Goal: Check status

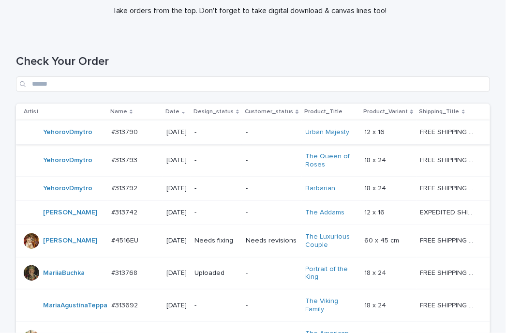
scroll to position [145, 0]
